Goal: Task Accomplishment & Management: Use online tool/utility

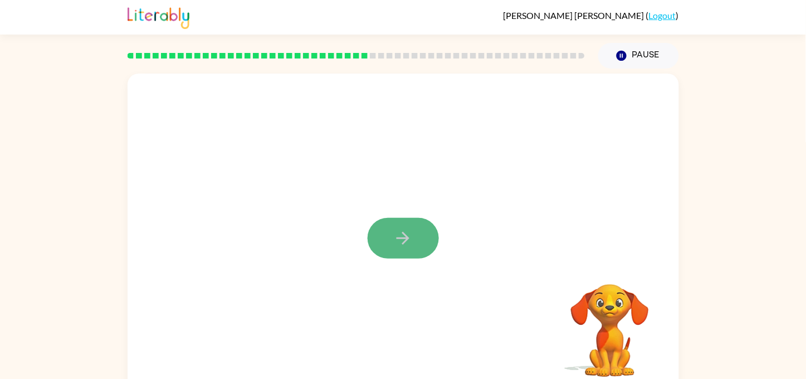
click at [409, 239] on icon "button" at bounding box center [402, 237] width 19 height 19
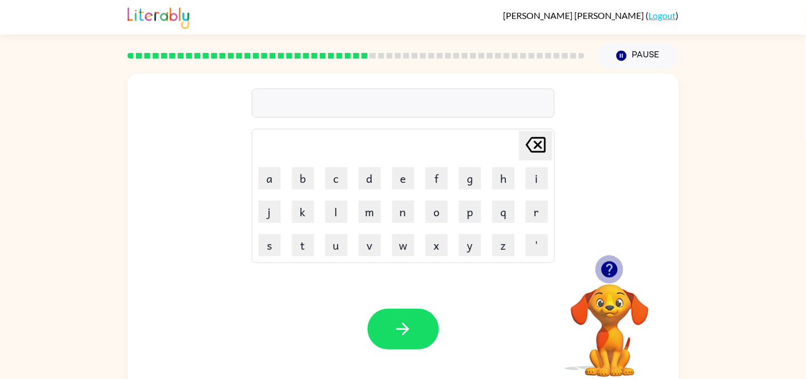
click at [609, 269] on icon "button" at bounding box center [609, 269] width 16 height 16
click at [609, 269] on video "Your browser must support playing .mp4 files to use Literably. Please try using…" at bounding box center [609, 322] width 111 height 111
click at [609, 269] on icon "button" at bounding box center [609, 269] width 16 height 16
click at [614, 269] on icon "button" at bounding box center [609, 269] width 16 height 16
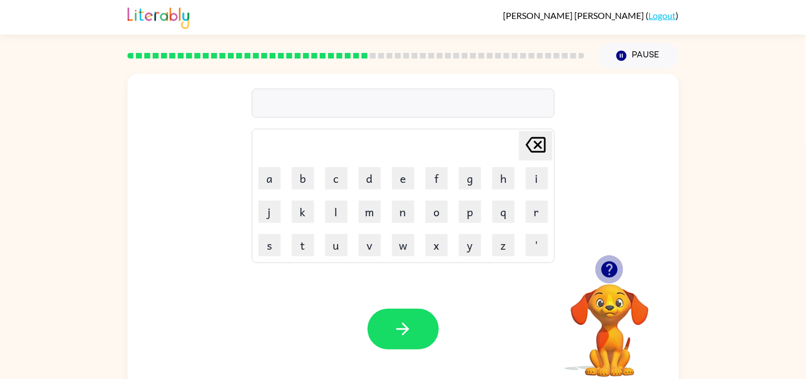
click at [613, 269] on icon "button" at bounding box center [609, 269] width 16 height 16
click at [613, 266] on div "Your browser must support playing .mp4 files to use Literably. Please try using…" at bounding box center [403, 328] width 551 height 125
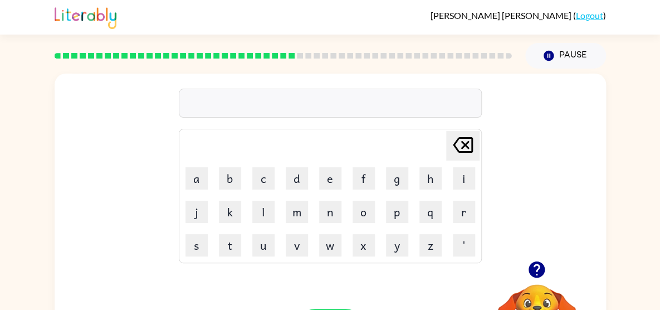
click at [172, 143] on div "[PERSON_NAME] last character input a b c d e f g h i j k l m n o p q r s t u v …" at bounding box center [330, 166] width 551 height 187
click at [390, 217] on button "p" at bounding box center [397, 211] width 22 height 22
click at [329, 185] on button "e" at bounding box center [330, 178] width 22 height 22
click at [467, 215] on button "r" at bounding box center [464, 211] width 22 height 22
click at [301, 187] on button "d" at bounding box center [297, 178] width 22 height 22
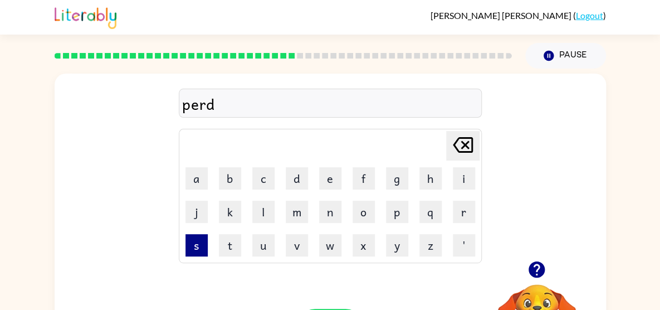
click at [190, 238] on button "s" at bounding box center [196, 245] width 22 height 22
click at [514, 212] on div "perds [PERSON_NAME] last character input a b c d e f g h i j k l m n o p q r s …" at bounding box center [330, 166] width 551 height 187
click at [188, 250] on button "s" at bounding box center [196, 245] width 22 height 22
click at [455, 140] on icon at bounding box center [463, 145] width 20 height 16
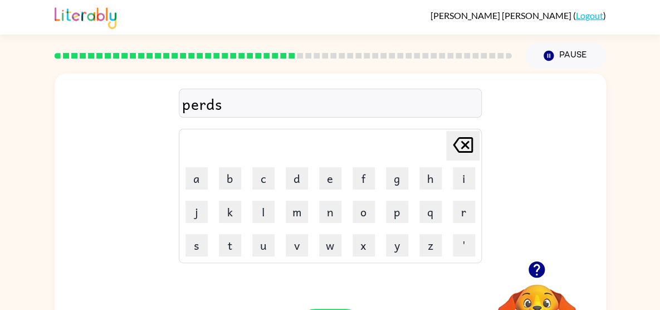
click at [455, 140] on icon at bounding box center [463, 145] width 20 height 16
click at [533, 266] on icon "button" at bounding box center [536, 269] width 16 height 16
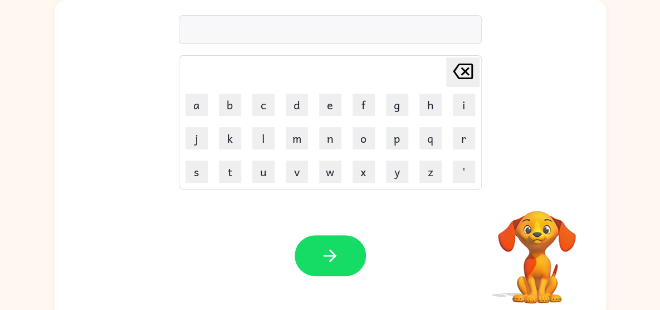
scroll to position [81, 0]
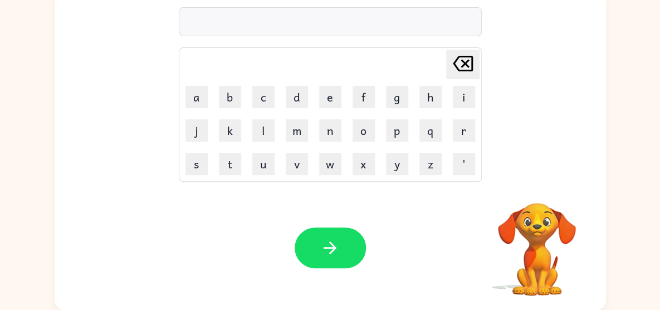
click at [533, 266] on video "Your browser must support playing .mp4 files to use Literably. Please try using…" at bounding box center [536, 240] width 111 height 111
click at [391, 121] on button "p" at bounding box center [397, 130] width 22 height 22
click at [321, 101] on button "e" at bounding box center [330, 97] width 22 height 22
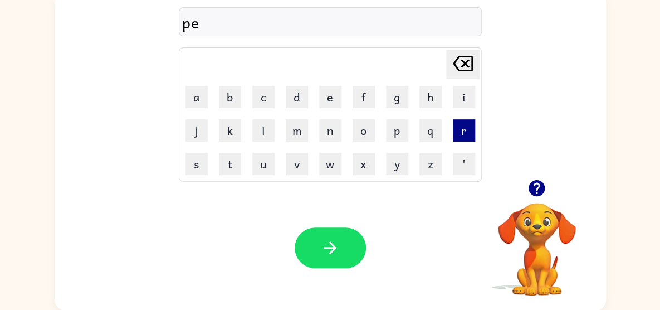
click at [462, 129] on button "r" at bounding box center [464, 130] width 22 height 22
click at [193, 156] on button "s" at bounding box center [196, 164] width 22 height 22
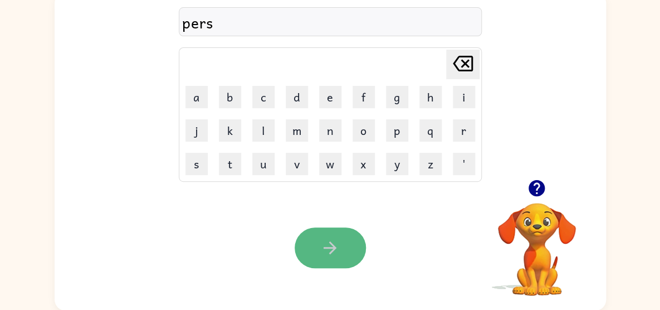
click at [312, 235] on button "button" at bounding box center [330, 247] width 71 height 41
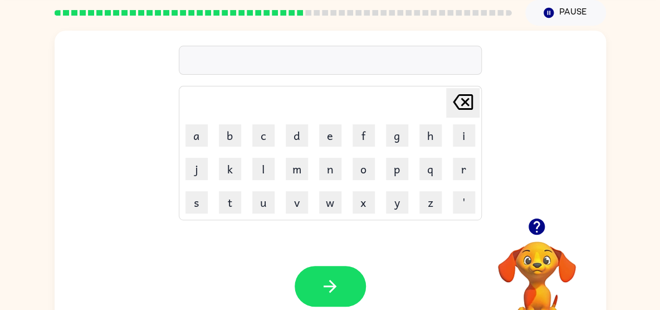
scroll to position [41, 0]
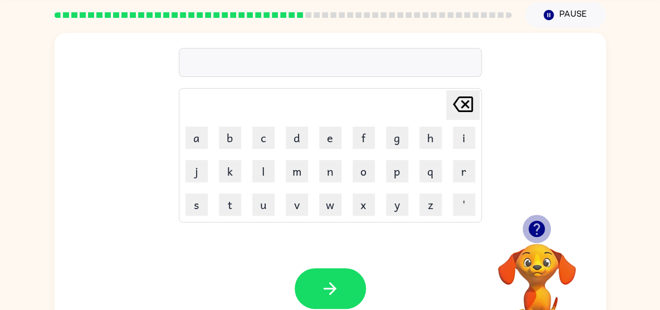
click at [537, 221] on icon "button" at bounding box center [536, 228] width 16 height 16
click at [531, 221] on icon "button" at bounding box center [536, 228] width 19 height 19
click at [258, 193] on button "u" at bounding box center [263, 204] width 22 height 22
click at [228, 126] on button "b" at bounding box center [230, 137] width 22 height 22
click at [125, 149] on div "ub Delete Delete last character input a b c d e f g h i j k l m n o p q r s t u…" at bounding box center [330, 126] width 551 height 187
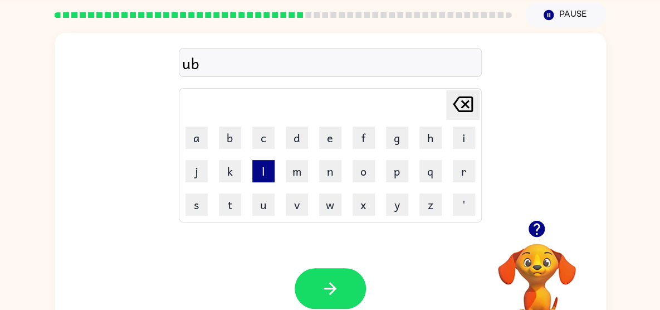
click at [269, 161] on button "l" at bounding box center [263, 171] width 22 height 22
click at [257, 194] on button "u" at bounding box center [263, 204] width 22 height 22
click at [323, 175] on button "n" at bounding box center [330, 171] width 22 height 22
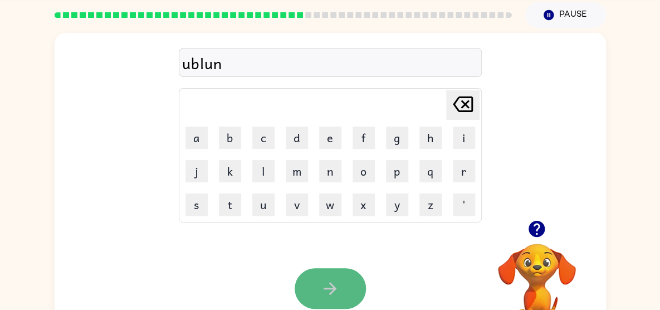
click at [331, 273] on button "button" at bounding box center [330, 288] width 71 height 41
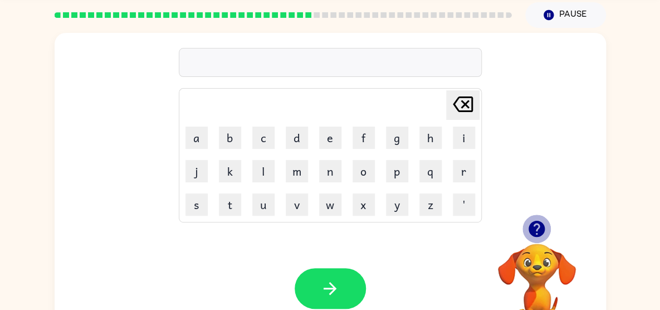
click at [535, 223] on icon "button" at bounding box center [536, 228] width 16 height 16
click at [534, 220] on div "[PERSON_NAME] last character input a b c d e f g h i j k l m n o p q r s t u v …" at bounding box center [330, 192] width 551 height 318
click at [395, 166] on button "p" at bounding box center [397, 171] width 22 height 22
click at [455, 128] on button "i" at bounding box center [464, 137] width 22 height 22
click at [331, 178] on button "n" at bounding box center [330, 171] width 22 height 22
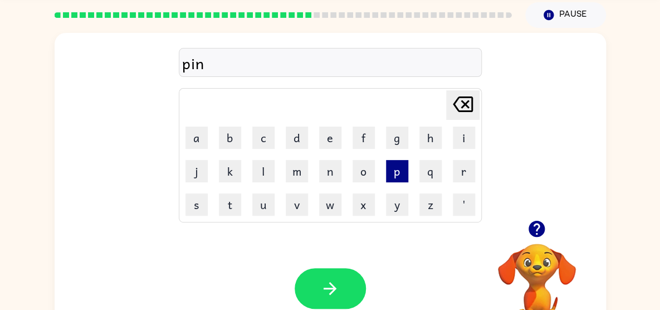
click at [405, 165] on button "p" at bounding box center [397, 171] width 22 height 22
click at [359, 169] on button "o" at bounding box center [363, 171] width 22 height 22
click at [226, 209] on button "t" at bounding box center [230, 204] width 22 height 22
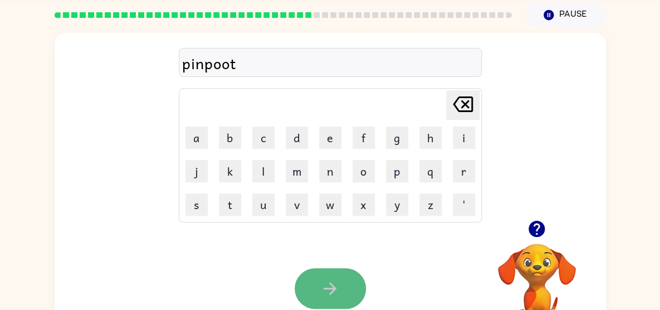
click at [331, 273] on button "button" at bounding box center [330, 288] width 71 height 41
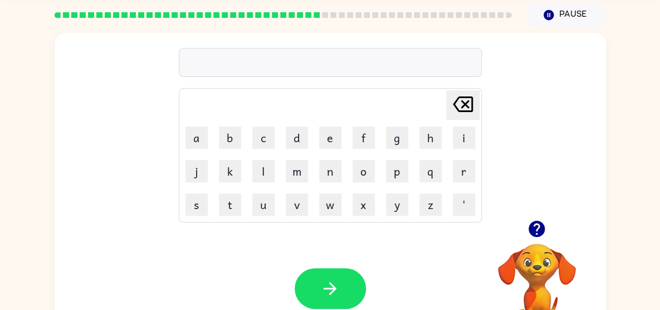
drag, startPoint x: 392, startPoint y: 283, endPoint x: 374, endPoint y: 284, distance: 18.4
click at [374, 285] on div "Your browser must support playing .mp4 files to use Literably. Please try using…" at bounding box center [330, 288] width 551 height 125
click at [435, 167] on button "q" at bounding box center [430, 171] width 22 height 22
click at [462, 170] on button "r" at bounding box center [464, 171] width 22 height 22
click at [468, 91] on icon "[PERSON_NAME] last character input" at bounding box center [462, 104] width 27 height 27
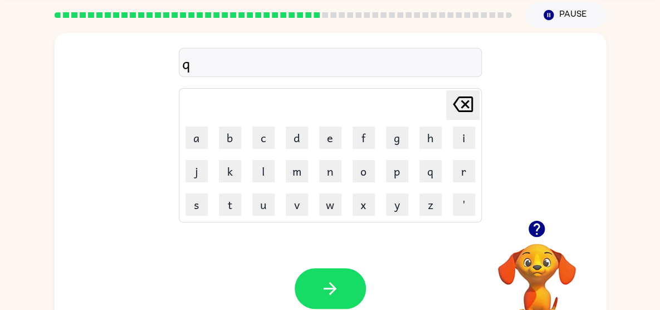
click at [468, 91] on icon "[PERSON_NAME] last character input" at bounding box center [462, 104] width 27 height 27
click at [455, 167] on button "r" at bounding box center [464, 171] width 22 height 22
click at [533, 227] on icon "button" at bounding box center [536, 228] width 16 height 16
click at [358, 160] on button "o" at bounding box center [363, 171] width 22 height 22
click at [404, 209] on button "y" at bounding box center [397, 204] width 22 height 22
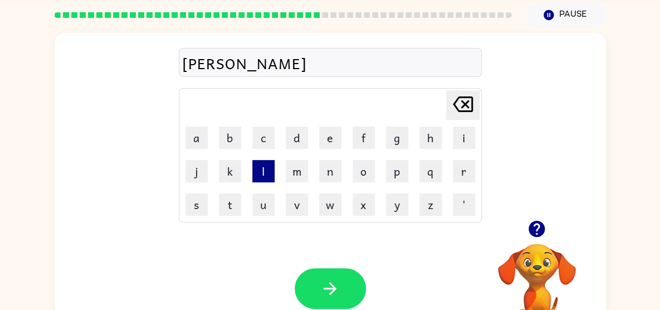
click at [264, 167] on button "l" at bounding box center [263, 171] width 22 height 22
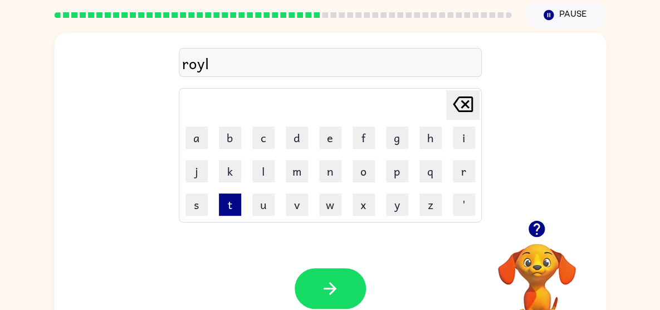
click at [232, 203] on button "t" at bounding box center [230, 204] width 22 height 22
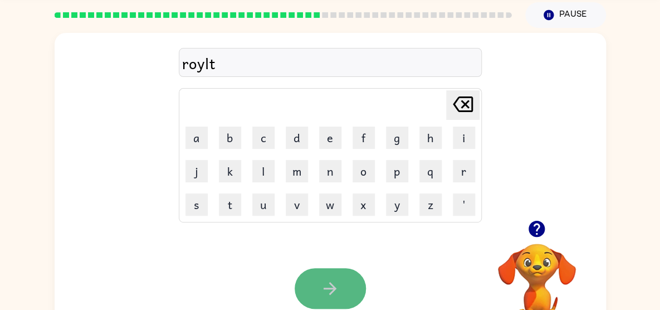
click at [311, 288] on button "button" at bounding box center [330, 288] width 71 height 41
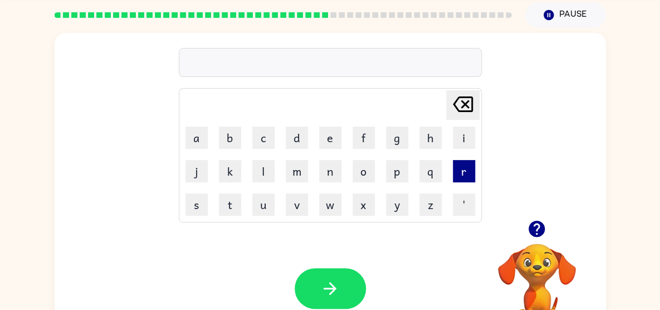
click at [462, 170] on button "r" at bounding box center [464, 171] width 22 height 22
click at [384, 148] on td "g" at bounding box center [397, 137] width 32 height 32
drag, startPoint x: 180, startPoint y: 134, endPoint x: 189, endPoint y: 133, distance: 9.0
click at [189, 133] on td "a" at bounding box center [196, 137] width 32 height 32
click at [189, 133] on button "a" at bounding box center [196, 137] width 22 height 22
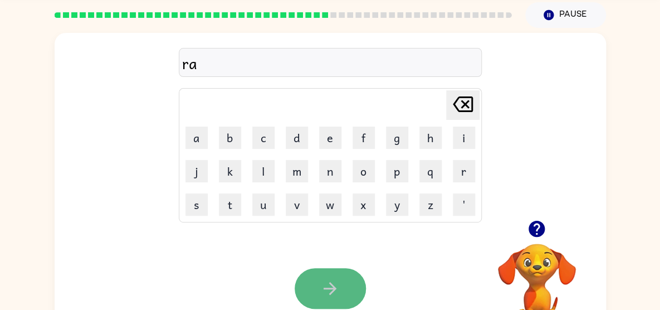
drag, startPoint x: 367, startPoint y: 166, endPoint x: 314, endPoint y: 290, distance: 134.5
click at [314, 290] on button "button" at bounding box center [330, 288] width 71 height 41
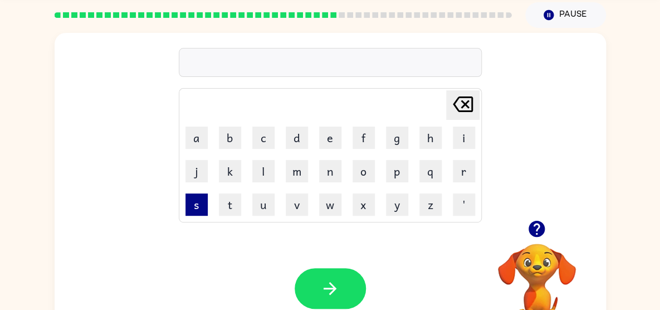
click at [194, 200] on button "s" at bounding box center [196, 204] width 22 height 22
click at [233, 194] on button "t" at bounding box center [230, 204] width 22 height 22
click at [195, 143] on button "a" at bounding box center [196, 137] width 22 height 22
click at [330, 169] on button "n" at bounding box center [330, 171] width 22 height 22
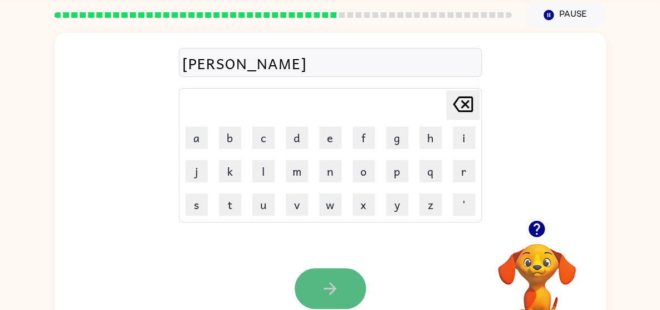
click at [330, 271] on button "button" at bounding box center [330, 288] width 71 height 41
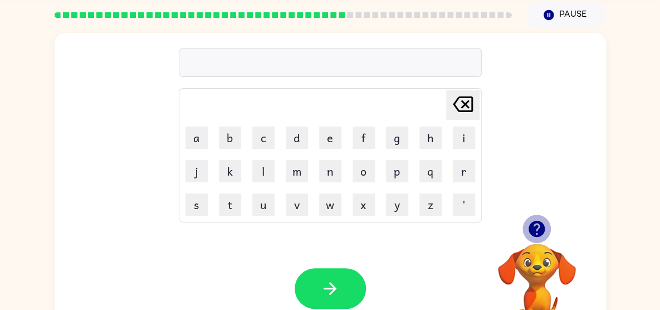
click at [537, 223] on icon "button" at bounding box center [536, 228] width 19 height 19
click at [537, 223] on div "[PERSON_NAME] last character input a b c d e f g h i j k l m n o p q r s t u v …" at bounding box center [330, 192] width 551 height 318
click at [398, 151] on td "g" at bounding box center [397, 137] width 32 height 32
click at [301, 174] on button "m" at bounding box center [297, 171] width 22 height 22
drag, startPoint x: 295, startPoint y: 163, endPoint x: 246, endPoint y: 137, distance: 55.3
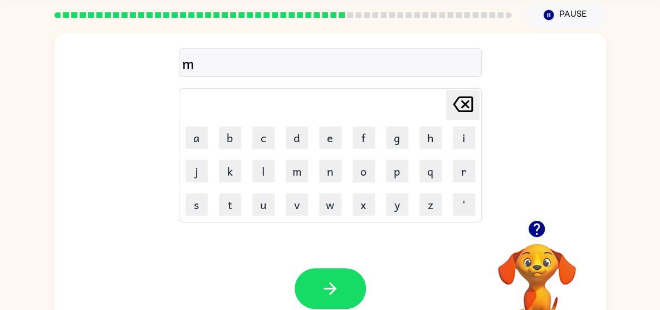
click at [246, 137] on table "[PERSON_NAME] last character input a b c d e f g h i j k l m n o p q r s t u v …" at bounding box center [330, 155] width 302 height 133
click at [312, 179] on table "[PERSON_NAME] last character input a b c d e f g h i j k l m n o p q r s t u v …" at bounding box center [330, 155] width 302 height 133
click at [322, 188] on td "w" at bounding box center [330, 204] width 32 height 32
click at [190, 195] on button "s" at bounding box center [196, 204] width 22 height 22
click at [393, 196] on button "y" at bounding box center [397, 204] width 22 height 22
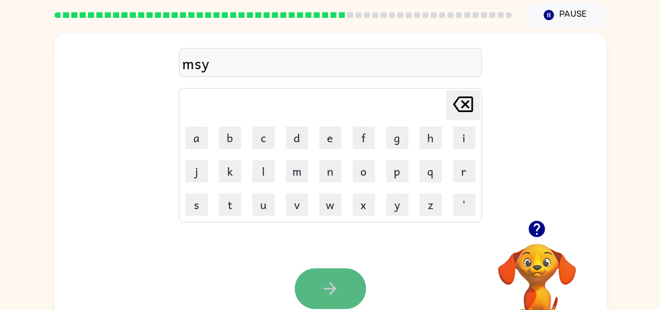
click at [315, 268] on button "button" at bounding box center [330, 288] width 71 height 41
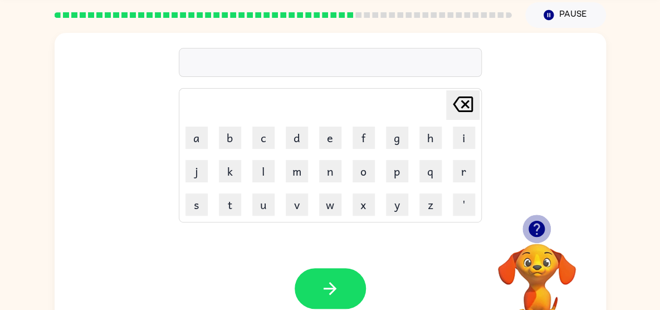
click at [540, 226] on icon "button" at bounding box center [536, 228] width 16 height 16
click at [540, 226] on video "Your browser must support playing .mp4 files to use Literably. Please try using…" at bounding box center [536, 281] width 111 height 111
click at [506, 188] on div "[PERSON_NAME] last character input a b c d e f g h i j k l m n o p q r s t u v …" at bounding box center [330, 126] width 551 height 187
click at [491, 233] on div at bounding box center [536, 228] width 111 height 28
click at [224, 209] on button "t" at bounding box center [230, 204] width 22 height 22
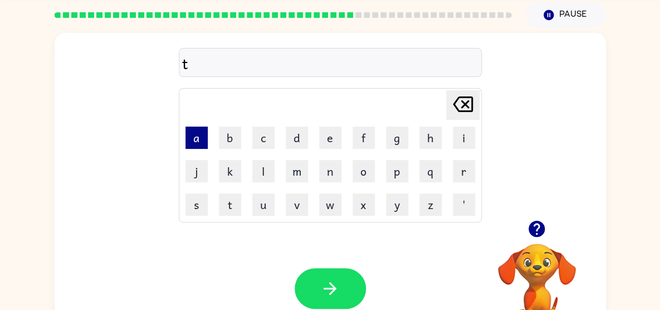
click at [203, 134] on button "a" at bounding box center [196, 137] width 22 height 22
click at [316, 185] on td "n" at bounding box center [330, 171] width 32 height 32
click at [332, 190] on td "w" at bounding box center [330, 204] width 32 height 32
click at [236, 128] on button "b" at bounding box center [230, 137] width 22 height 22
drag, startPoint x: 317, startPoint y: 187, endPoint x: 292, endPoint y: 178, distance: 26.4
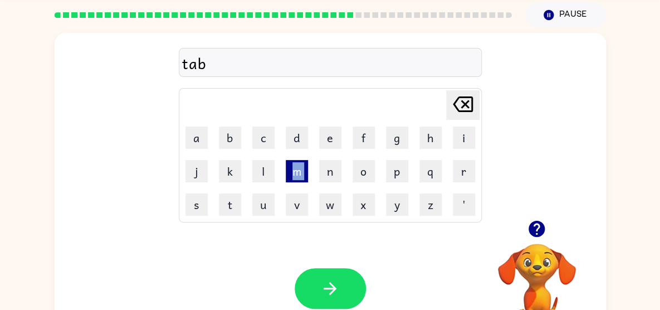
click at [292, 178] on tr "j k l m n o p q r" at bounding box center [330, 171] width 300 height 32
click at [270, 169] on button "l" at bounding box center [263, 171] width 22 height 22
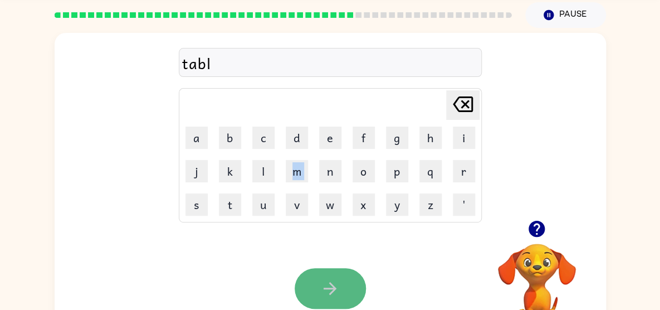
click at [335, 271] on button "button" at bounding box center [330, 288] width 71 height 41
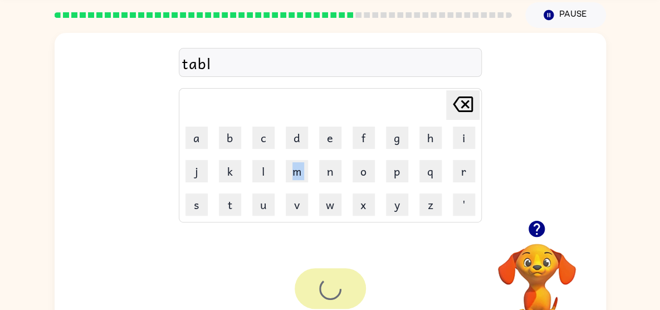
click at [335, 271] on div at bounding box center [330, 288] width 71 height 41
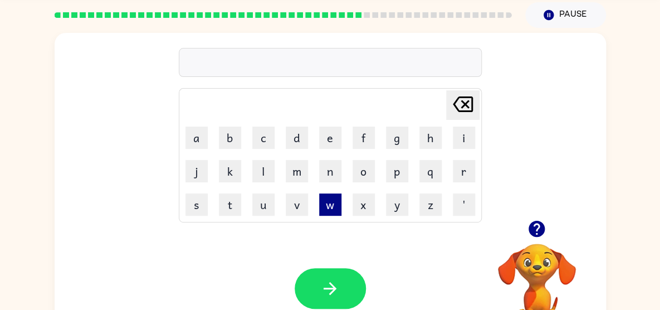
click at [334, 212] on button "w" at bounding box center [330, 204] width 22 height 22
click at [271, 168] on button "l" at bounding box center [263, 171] width 22 height 22
click at [355, 176] on button "o" at bounding box center [363, 171] width 22 height 22
click at [349, 191] on td "x" at bounding box center [363, 204] width 32 height 32
drag, startPoint x: 348, startPoint y: 168, endPoint x: 329, endPoint y: 195, distance: 33.2
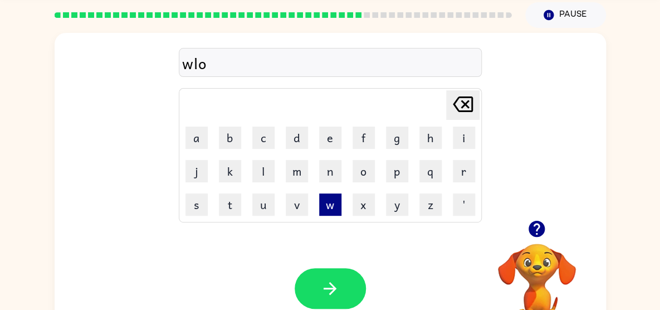
click at [329, 195] on button "w" at bounding box center [330, 204] width 22 height 22
type button "w"
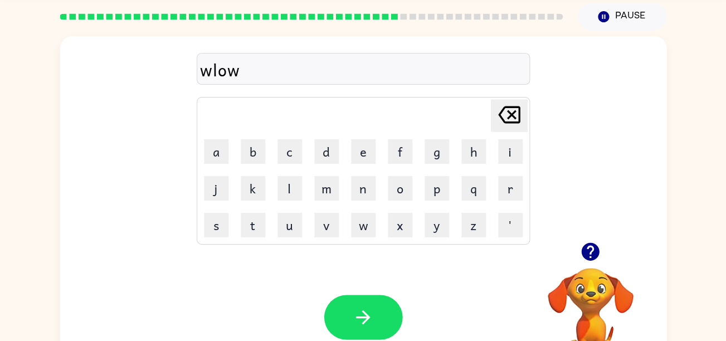
scroll to position [41, 0]
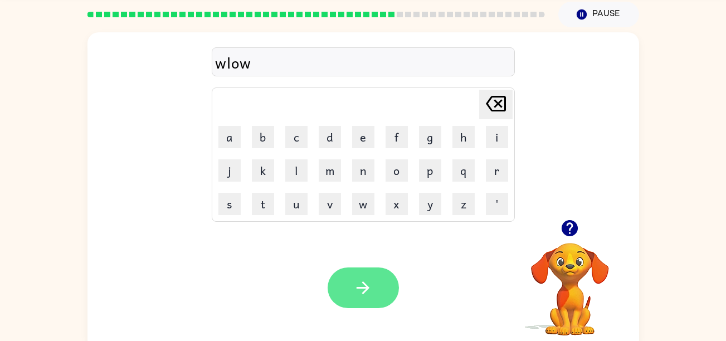
click at [359, 284] on icon "button" at bounding box center [362, 287] width 19 height 19
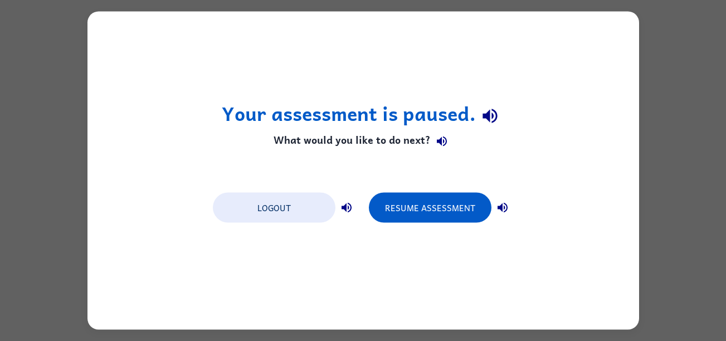
scroll to position [0, 0]
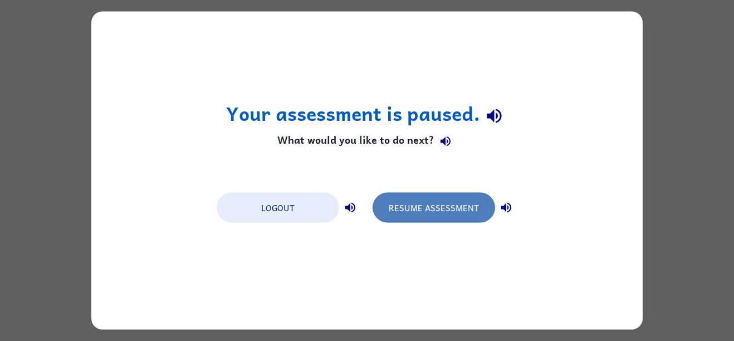
click at [462, 211] on button "Resume Assessment" at bounding box center [434, 208] width 122 height 30
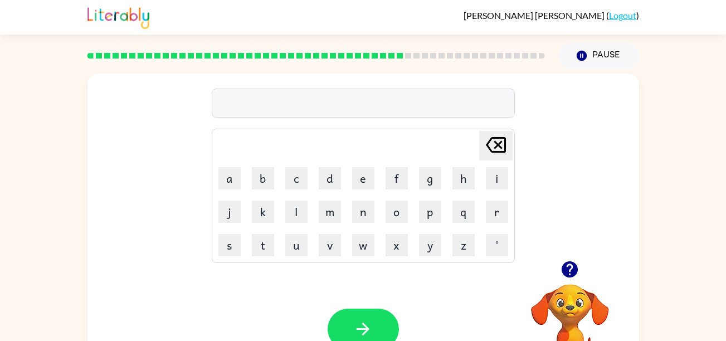
click at [397, 232] on td "x" at bounding box center [396, 245] width 32 height 32
click at [360, 244] on button "w" at bounding box center [363, 245] width 22 height 22
click at [266, 237] on button "t" at bounding box center [263, 245] width 22 height 22
click at [302, 206] on button "l" at bounding box center [296, 211] width 22 height 22
click at [398, 177] on button "f" at bounding box center [396, 178] width 22 height 22
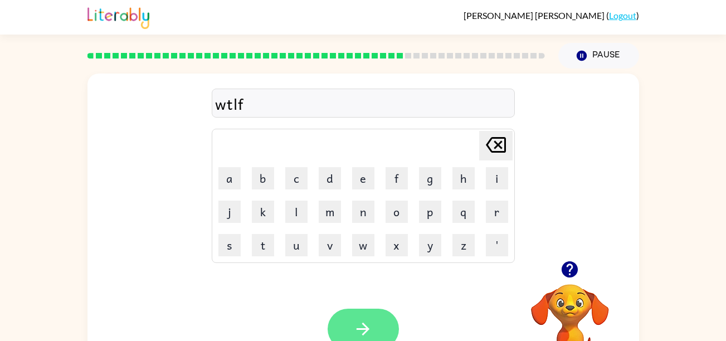
click at [371, 312] on button "button" at bounding box center [362, 328] width 71 height 41
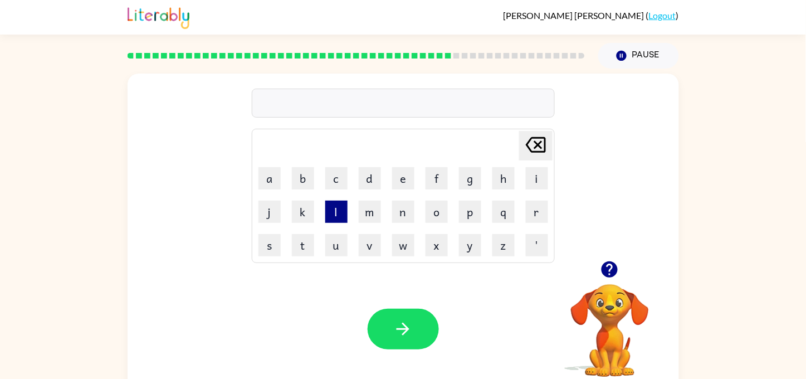
click at [342, 215] on button "l" at bounding box center [336, 211] width 22 height 22
click at [272, 167] on button "a" at bounding box center [269, 178] width 22 height 22
click at [374, 182] on button "d" at bounding box center [370, 178] width 22 height 22
click at [428, 246] on button "x" at bounding box center [436, 245] width 22 height 22
click at [400, 316] on button "button" at bounding box center [402, 328] width 71 height 41
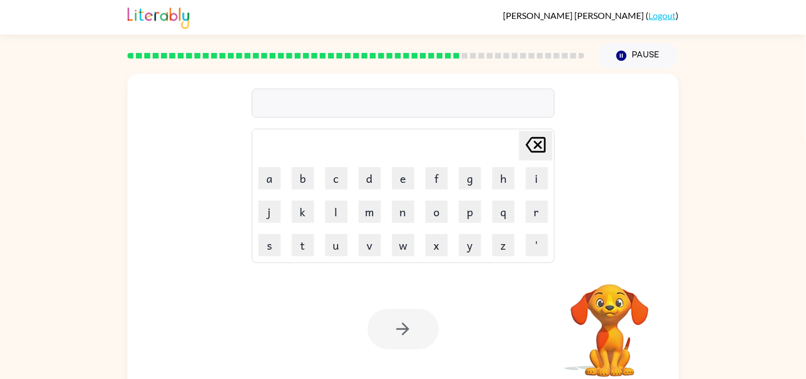
click at [343, 208] on button "l" at bounding box center [336, 211] width 22 height 22
click at [364, 177] on button "d" at bounding box center [370, 178] width 22 height 22
click at [363, 180] on button "d" at bounding box center [370, 178] width 22 height 22
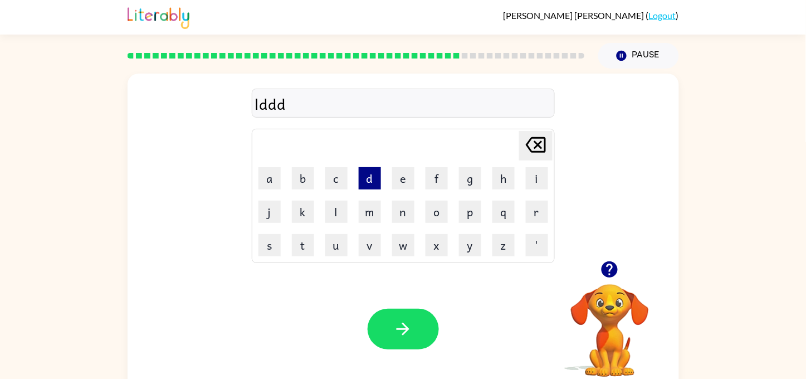
click at [360, 188] on button "d" at bounding box center [370, 178] width 22 height 22
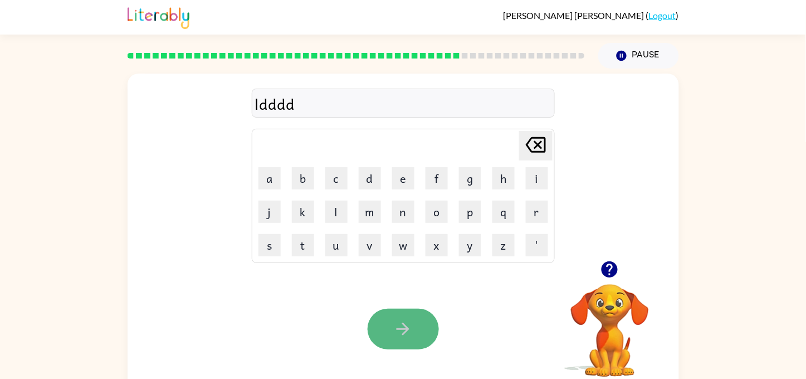
click at [414, 321] on button "button" at bounding box center [402, 328] width 71 height 41
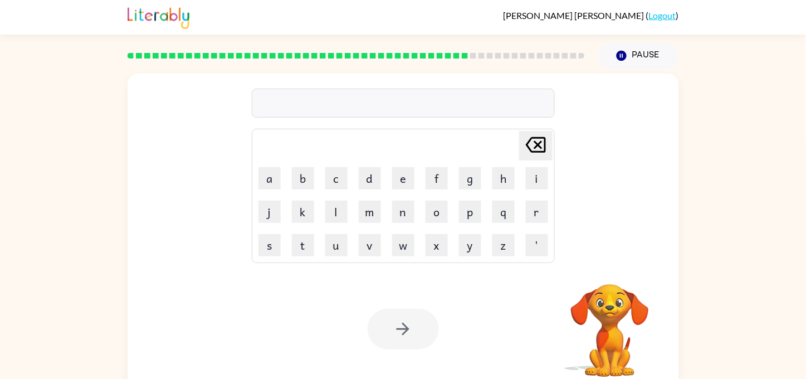
click at [429, 70] on div at bounding box center [356, 55] width 471 height 39
click at [433, 158] on td "[PERSON_NAME] last character input" at bounding box center [403, 145] width 300 height 31
click at [433, 162] on td "f" at bounding box center [436, 178] width 32 height 32
type button "f"
